Goal: Check status: Check status

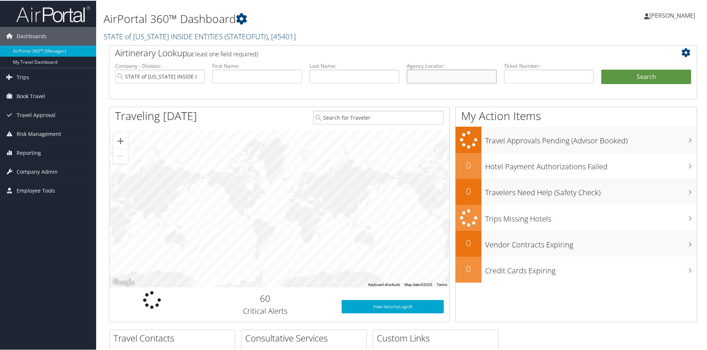
click at [439, 72] on input "text" at bounding box center [452, 76] width 90 height 14
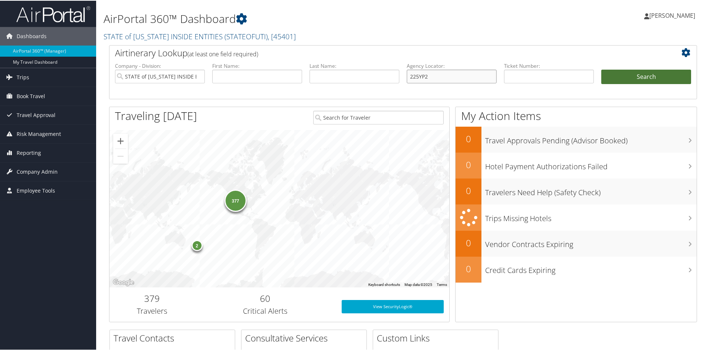
type input "225YP2"
click at [645, 74] on button "Search" at bounding box center [647, 76] width 90 height 15
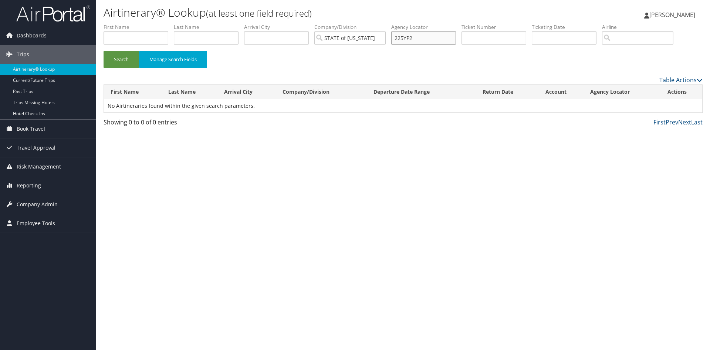
drag, startPoint x: 421, startPoint y: 36, endPoint x: 371, endPoint y: 36, distance: 50.0
click at [371, 23] on ul "First Name Last Name Departure City Arrival City Company/Division STATE of UTAH…" at bounding box center [403, 23] width 599 height 0
type input "0LB8NV"
click at [118, 59] on button "Search" at bounding box center [122, 59] width 36 height 17
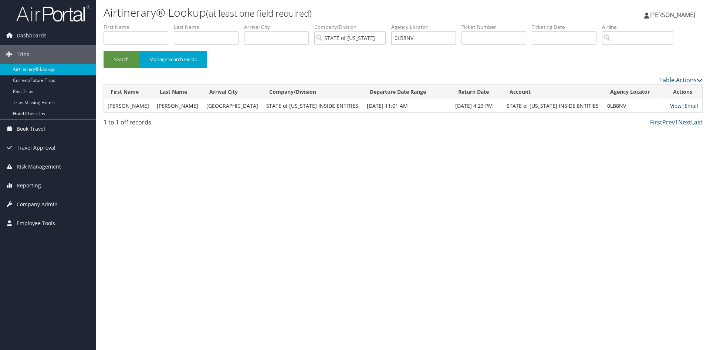
click at [670, 107] on link "View" at bounding box center [675, 105] width 11 height 7
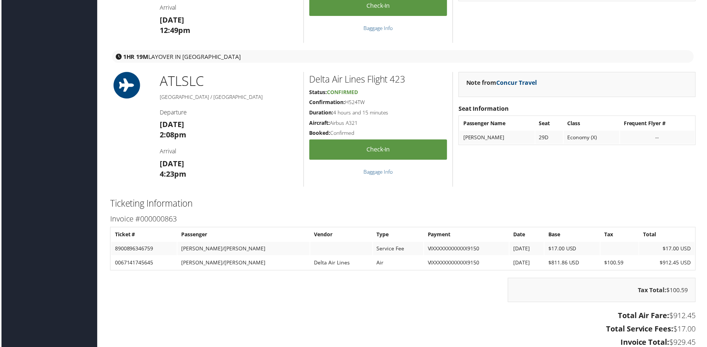
scroll to position [777, 0]
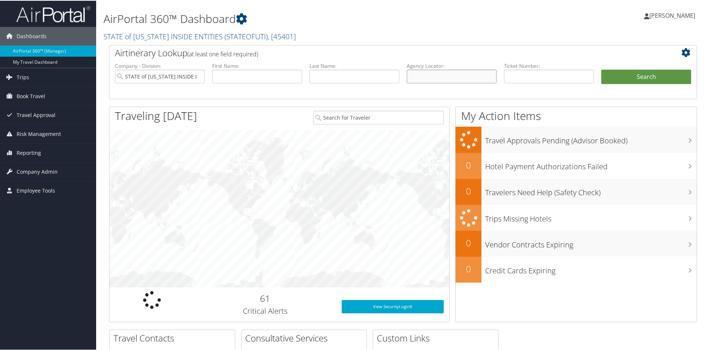
click at [436, 73] on input "text" at bounding box center [452, 76] width 90 height 14
type input "2227E3"
click at [602, 69] on button "Search" at bounding box center [647, 76] width 90 height 15
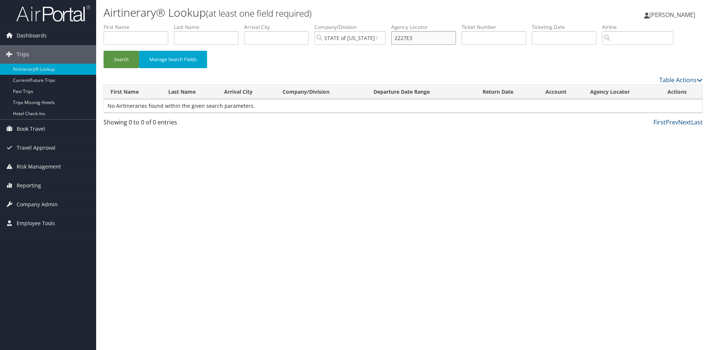
drag, startPoint x: 426, startPoint y: 42, endPoint x: 387, endPoint y: 41, distance: 39.2
click at [387, 23] on ul "First Name Last Name Departure City Arrival City Company/Division STATE of UTAH…" at bounding box center [403, 23] width 599 height 0
click at [104, 51] on button "Search" at bounding box center [122, 59] width 36 height 17
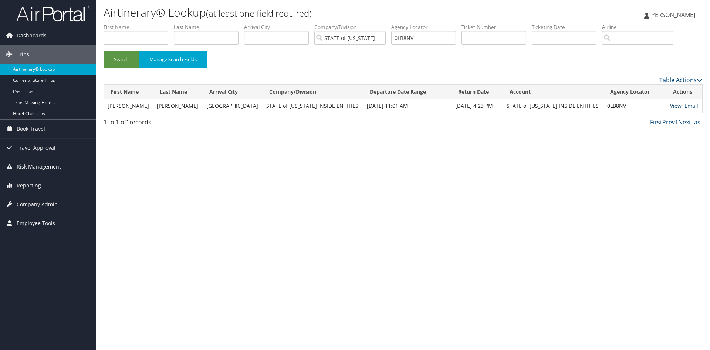
click at [673, 104] on link "View" at bounding box center [675, 105] width 11 height 7
drag, startPoint x: 432, startPoint y: 33, endPoint x: 357, endPoint y: 38, distance: 75.6
click at [357, 23] on ul "First Name Last Name Departure City Arrival City Company/Division STATE of UTAH…" at bounding box center [403, 23] width 599 height 0
click at [104, 51] on button "Search" at bounding box center [122, 59] width 36 height 17
click at [670, 106] on link "View" at bounding box center [675, 105] width 11 height 7
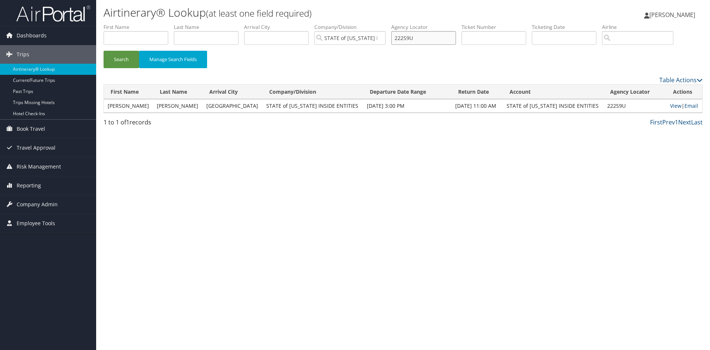
drag, startPoint x: 423, startPoint y: 38, endPoint x: 373, endPoint y: 40, distance: 50.3
click at [373, 23] on ul "First Name Last Name Departure City Arrival City Company/Division STATE of UTAH…" at bounding box center [403, 23] width 599 height 0
type input "22377G"
click at [104, 51] on button "Search" at bounding box center [122, 59] width 36 height 17
click at [670, 108] on link "View" at bounding box center [675, 105] width 11 height 7
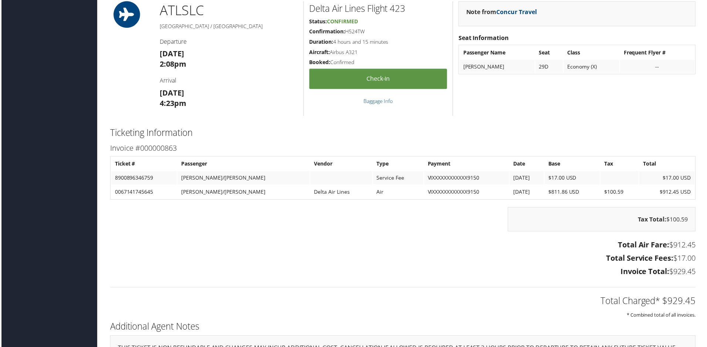
scroll to position [740, 0]
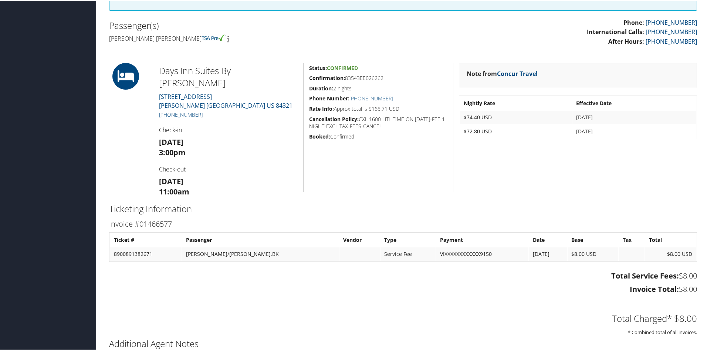
scroll to position [259, 0]
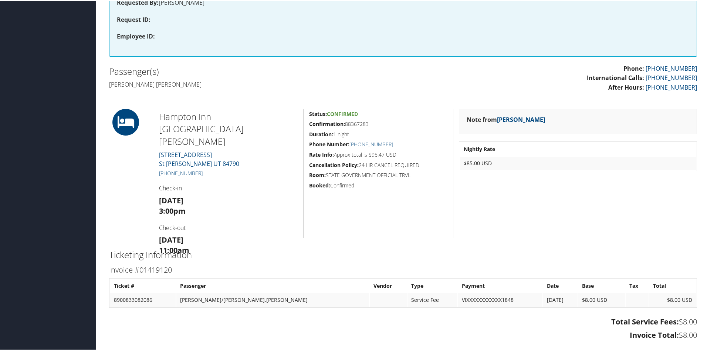
scroll to position [370, 0]
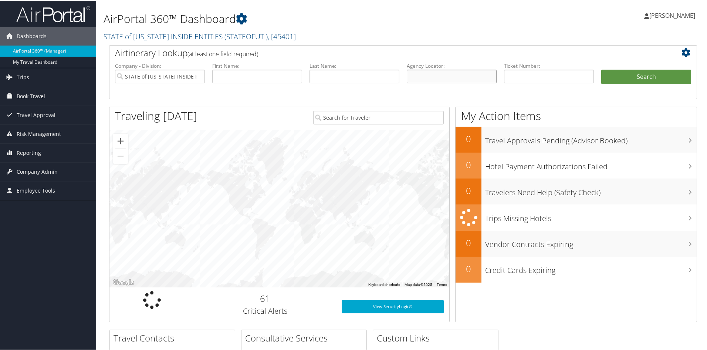
click at [441, 74] on input "text" at bounding box center [452, 76] width 90 height 14
type input "4IFEPR"
click at [602, 69] on button "Search" at bounding box center [647, 76] width 90 height 15
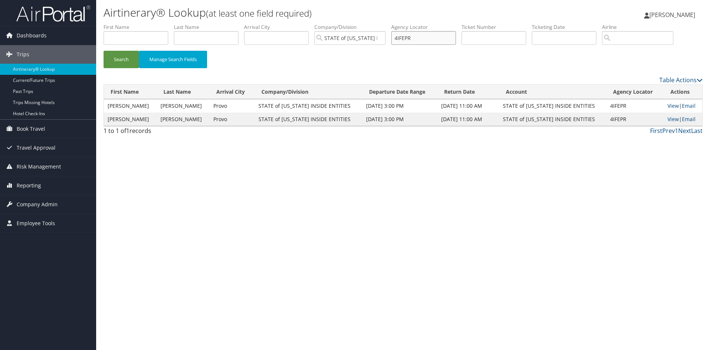
drag, startPoint x: 421, startPoint y: 38, endPoint x: 391, endPoint y: 38, distance: 29.6
click at [391, 23] on ul "First Name Last Name Departure City Arrival City Company/Division STATE of [US_…" at bounding box center [403, 23] width 599 height 0
type input "L9WZLJ"
click at [104, 51] on button "Search" at bounding box center [122, 59] width 36 height 17
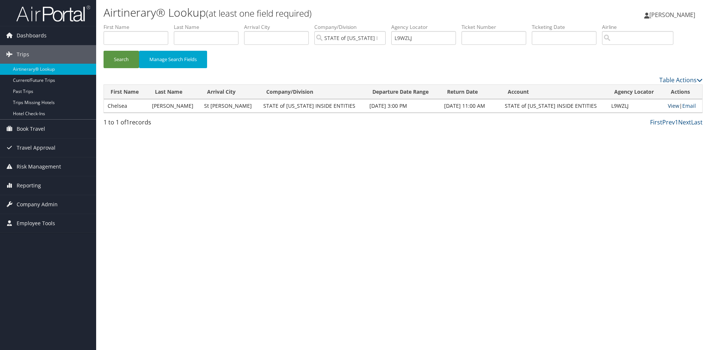
click at [668, 103] on link "View" at bounding box center [673, 105] width 11 height 7
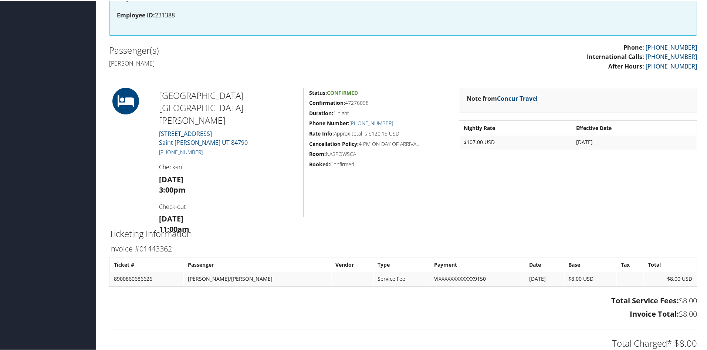
scroll to position [259, 0]
